Goal: Task Accomplishment & Management: Manage account settings

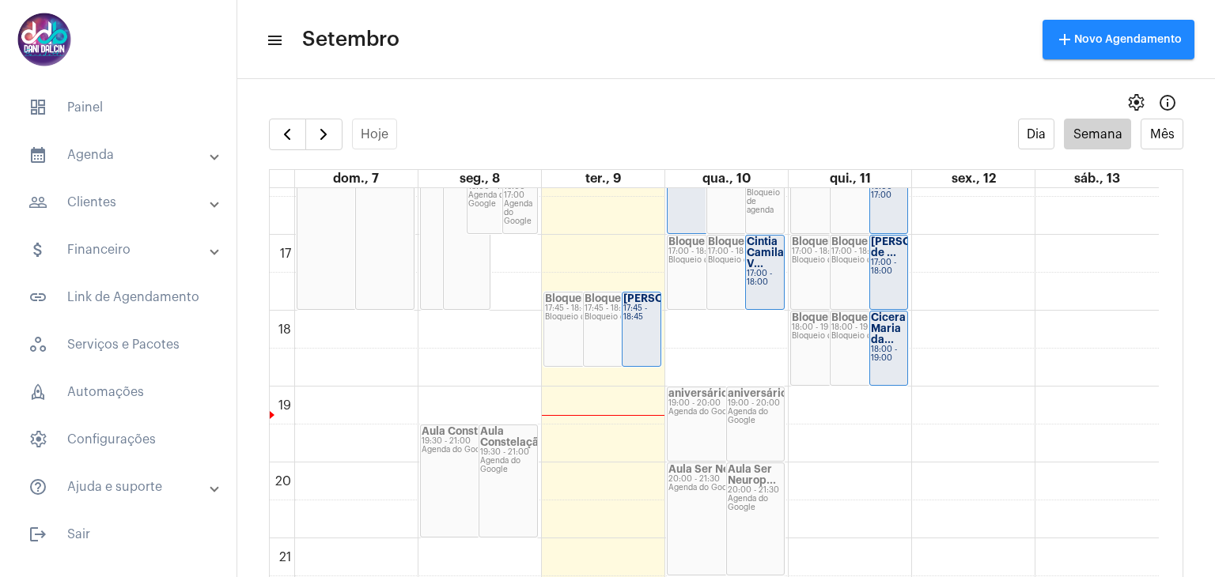
scroll to position [1169, 0]
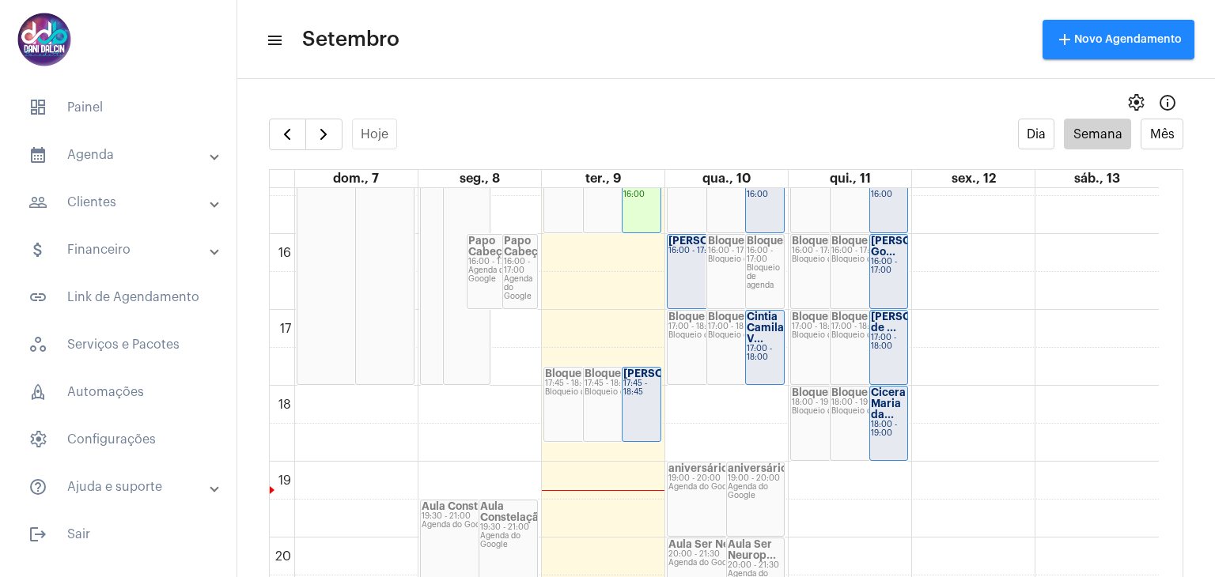
click at [630, 396] on div "17:45 - 18:45" at bounding box center [641, 388] width 36 height 17
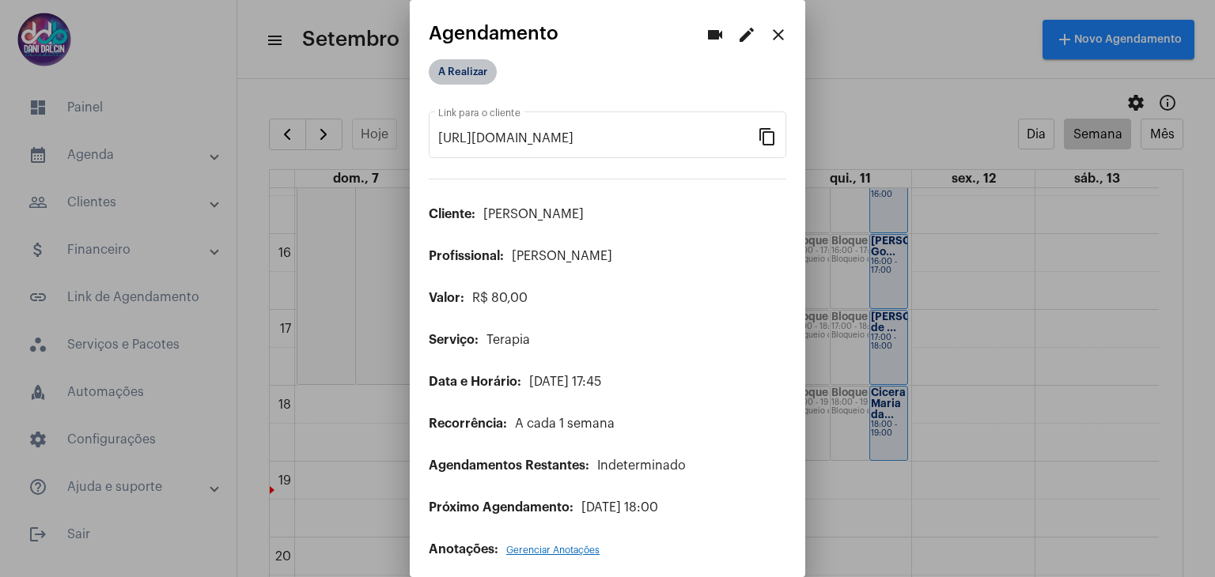
click at [452, 75] on mat-chip "A Realizar" at bounding box center [463, 71] width 68 height 25
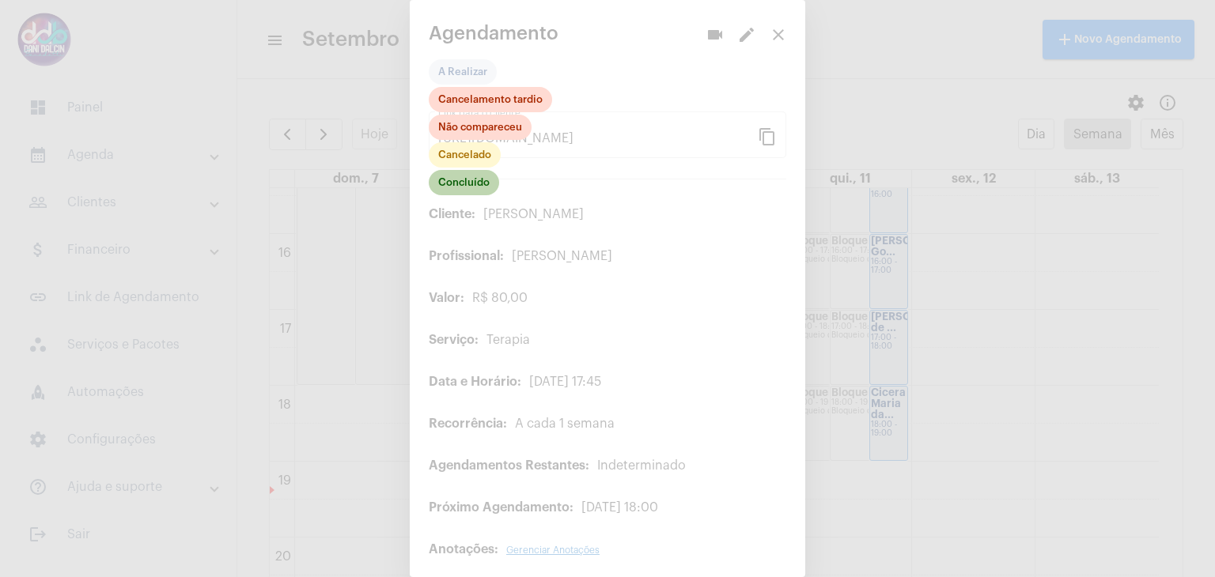
click at [452, 181] on mat-chip "Concluído" at bounding box center [464, 182] width 70 height 25
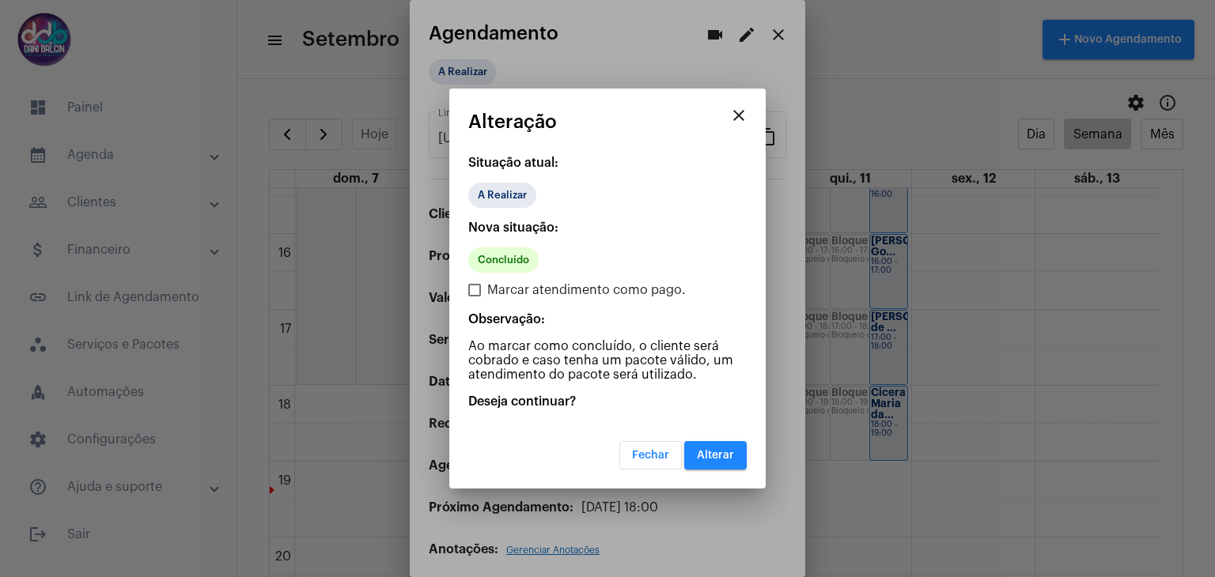
click at [709, 456] on span "Alterar" at bounding box center [715, 455] width 37 height 11
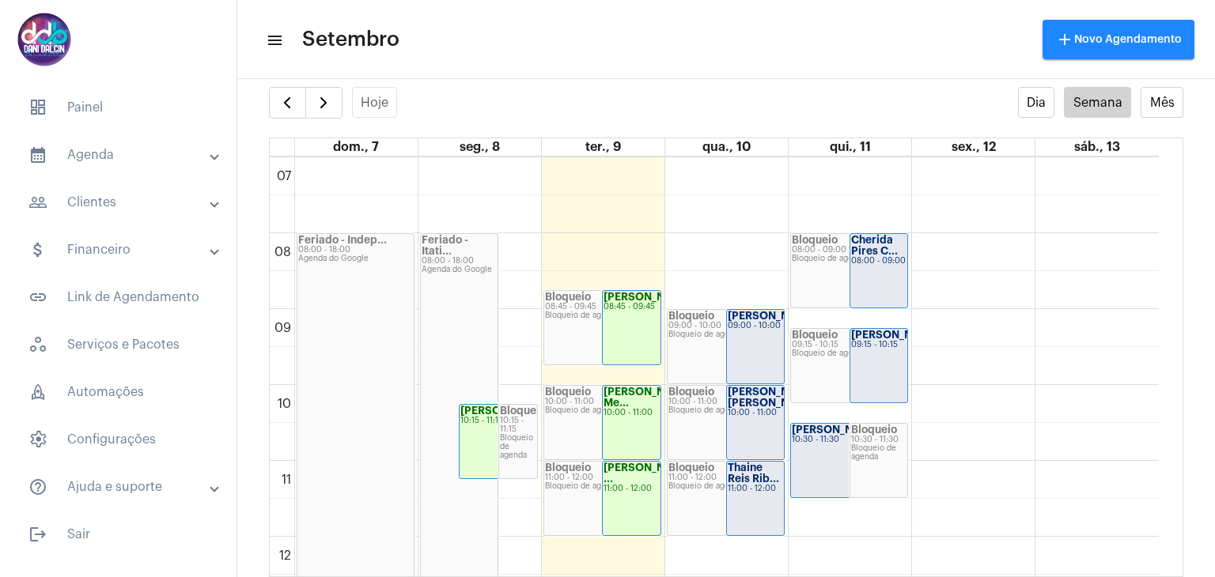
scroll to position [214, 0]
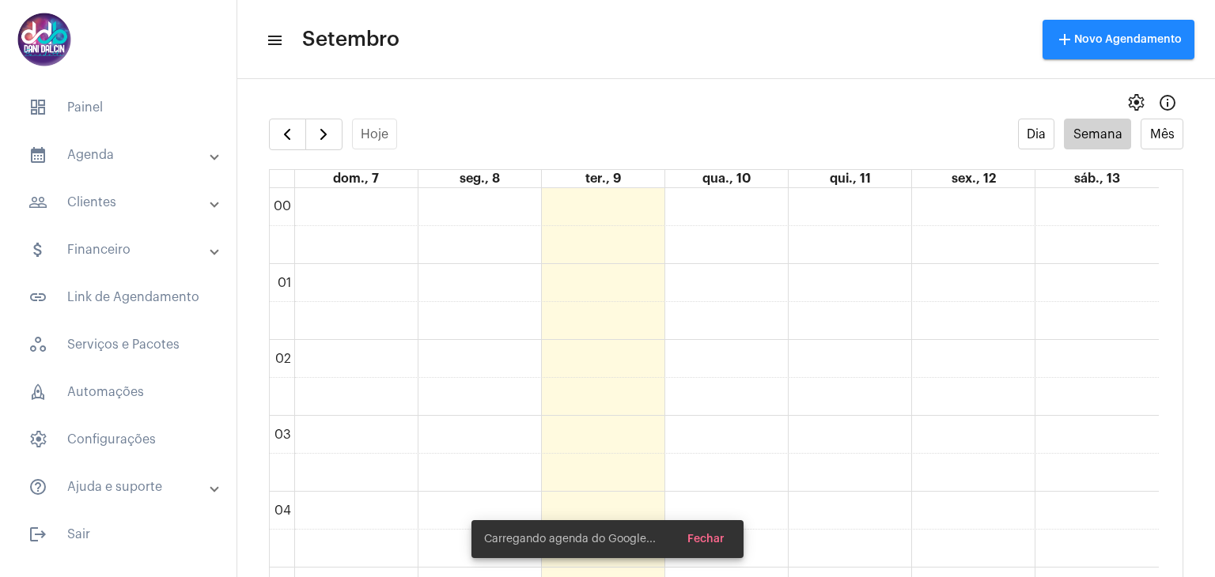
scroll to position [457, 0]
